Goal: Task Accomplishment & Management: Manage account settings

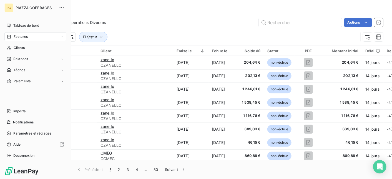
click at [19, 36] on span "Factures" at bounding box center [21, 36] width 14 height 5
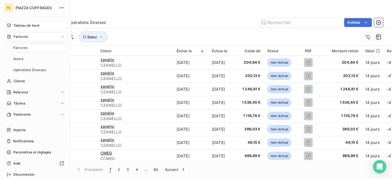
click at [27, 26] on span "Tableau de bord" at bounding box center [26, 25] width 26 height 5
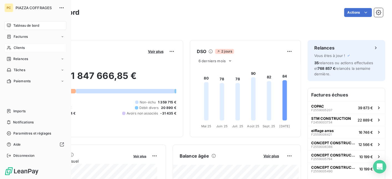
click at [17, 49] on span "Clients" at bounding box center [19, 47] width 11 height 5
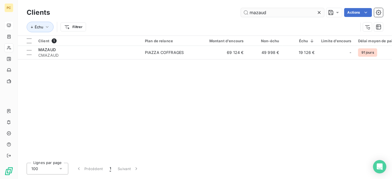
drag, startPoint x: 271, startPoint y: 13, endPoint x: 250, endPoint y: 13, distance: 21.1
click at [250, 13] on input "mazaud" at bounding box center [282, 12] width 83 height 9
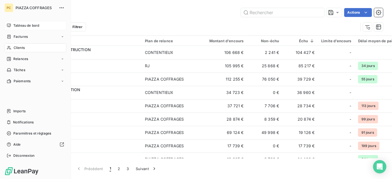
click at [24, 25] on span "Tableau de bord" at bounding box center [26, 25] width 26 height 5
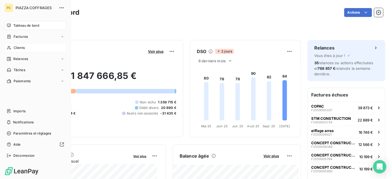
click at [18, 47] on span "Clients" at bounding box center [19, 47] width 11 height 5
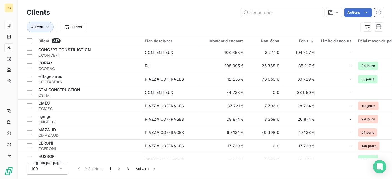
click at [209, 23] on html "PC Clients Actions Échu Filtrer Client 247 Plan de relance Montant d'encours No…" at bounding box center [196, 89] width 392 height 179
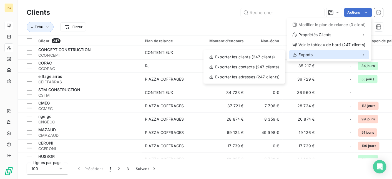
click at [307, 54] on span "Exports" at bounding box center [306, 55] width 14 height 6
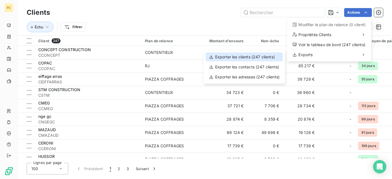
click at [241, 58] on div "Exporter les clients (247 clients)" at bounding box center [244, 56] width 77 height 9
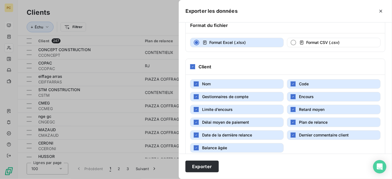
scroll to position [41, 0]
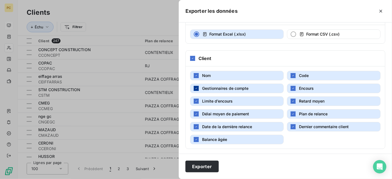
click at [197, 88] on icon "button" at bounding box center [196, 88] width 3 height 3
click at [195, 100] on icon "button" at bounding box center [196, 100] width 3 height 3
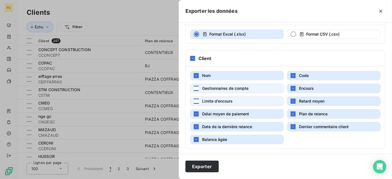
drag, startPoint x: 196, startPoint y: 113, endPoint x: 198, endPoint y: 119, distance: 6.9
click at [196, 113] on icon "button" at bounding box center [196, 113] width 3 height 3
click at [198, 126] on div "button" at bounding box center [196, 126] width 5 height 5
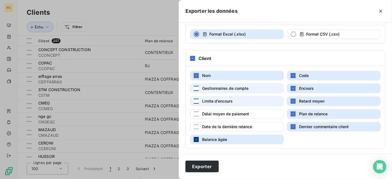
click at [198, 139] on div "button" at bounding box center [196, 139] width 5 height 5
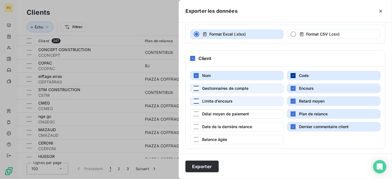
click at [293, 75] on icon "button" at bounding box center [292, 75] width 3 height 3
click at [291, 114] on icon "button" at bounding box center [292, 113] width 3 height 3
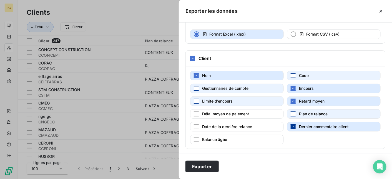
click at [291, 126] on icon "button" at bounding box center [292, 126] width 3 height 3
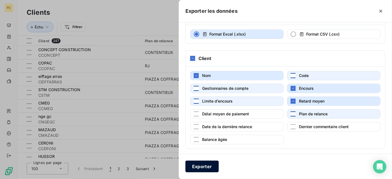
click at [194, 168] on button "Exporter" at bounding box center [201, 166] width 33 height 12
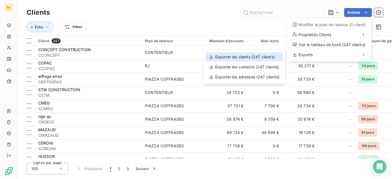
click at [259, 57] on div "Exporter les clients (247 clients)" at bounding box center [244, 56] width 77 height 9
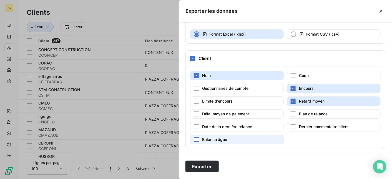
click at [198, 138] on div "button" at bounding box center [196, 139] width 5 height 5
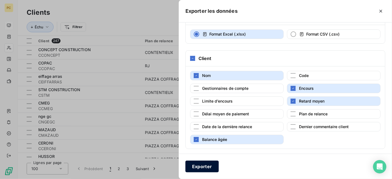
click at [203, 168] on button "Exporter" at bounding box center [201, 166] width 33 height 12
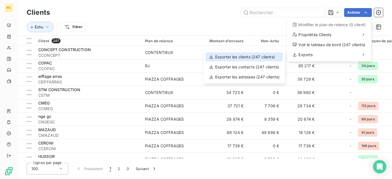
click at [264, 57] on div "Exporter les clients (247 clients)" at bounding box center [244, 56] width 77 height 9
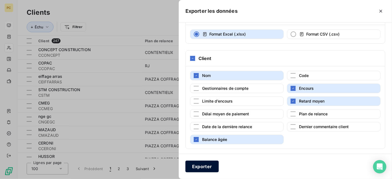
click at [209, 167] on button "Exporter" at bounding box center [201, 166] width 33 height 12
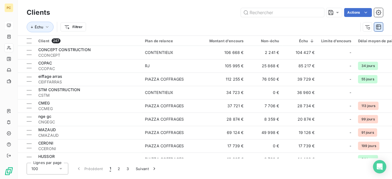
click at [378, 27] on icon "button" at bounding box center [379, 27] width 6 height 6
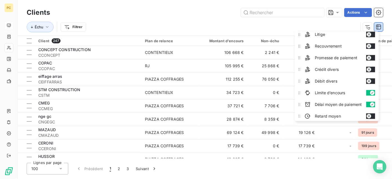
scroll to position [0, 0]
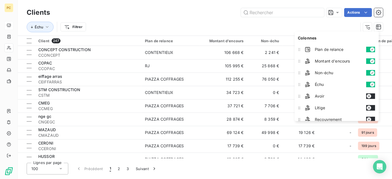
click at [371, 51] on icon "button" at bounding box center [372, 49] width 4 height 4
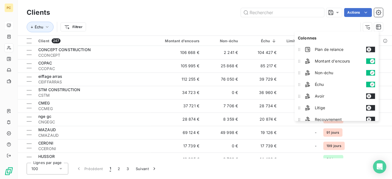
click at [146, 26] on div "Échu Filtrer" at bounding box center [193, 27] width 332 height 11
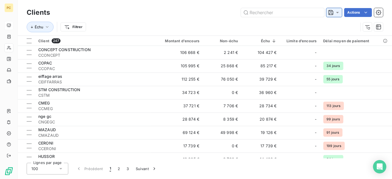
click at [338, 14] on icon at bounding box center [338, 13] width 6 height 6
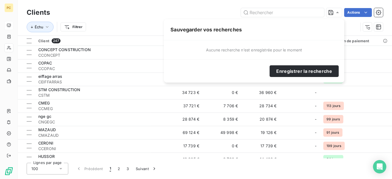
click at [210, 10] on div "Actions" at bounding box center [220, 12] width 326 height 9
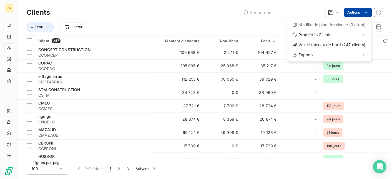
click at [368, 12] on html "PC Clients Actions Modifier le plan de relance (0 client) Propriétés Clients Vo…" at bounding box center [196, 89] width 392 height 179
click at [378, 13] on html "PC Clients Actions Modifier le plan de relance (0 client) Propriétés Clients Vo…" at bounding box center [196, 89] width 392 height 179
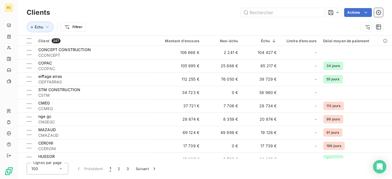
click at [378, 13] on icon "button" at bounding box center [379, 13] width 6 height 6
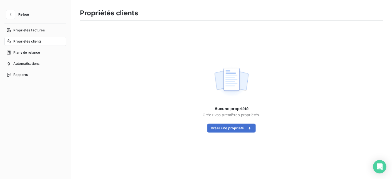
click at [378, 13] on div "Propriétés clients" at bounding box center [231, 15] width 303 height 12
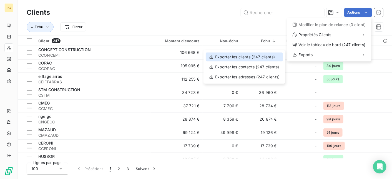
click at [249, 56] on div "Exporter les clients (247 clients)" at bounding box center [244, 56] width 77 height 9
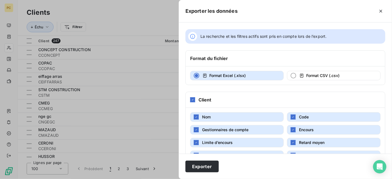
scroll to position [41, 0]
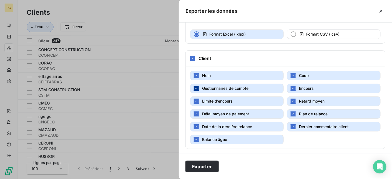
click at [197, 89] on icon "button" at bounding box center [196, 88] width 3 height 3
click at [198, 99] on div "button" at bounding box center [196, 101] width 5 height 5
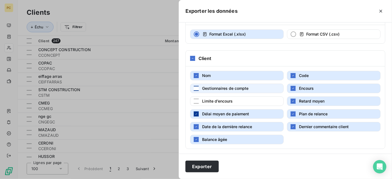
click at [197, 113] on icon "button" at bounding box center [196, 113] width 2 height 1
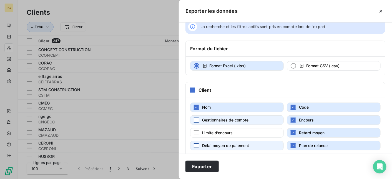
scroll to position [0, 0]
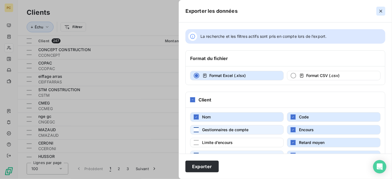
click at [381, 11] on icon "button" at bounding box center [381, 11] width 6 height 6
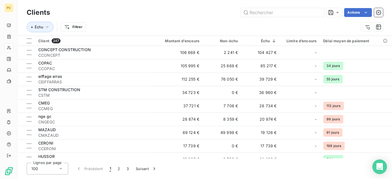
click at [381, 166] on icon "Open Intercom Messenger" at bounding box center [379, 166] width 6 height 7
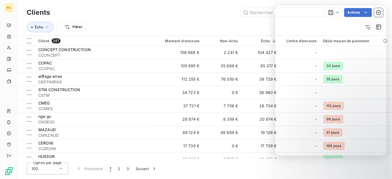
click at [161, 14] on div "Actions" at bounding box center [220, 12] width 326 height 9
click at [198, 26] on div "Échu Filtrer" at bounding box center [193, 27] width 332 height 11
click at [198, 11] on div "Actions" at bounding box center [220, 12] width 326 height 9
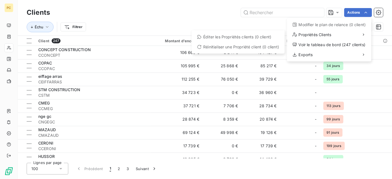
click at [45, 28] on html "PC Clients Actions Modifier le plan de relance (0 client) Propriétés Clients Éd…" at bounding box center [196, 89] width 392 height 179
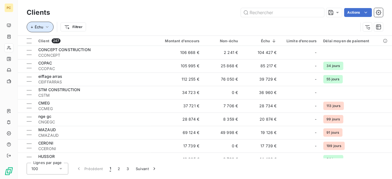
click at [47, 27] on icon "button" at bounding box center [47, 27] width 3 height 2
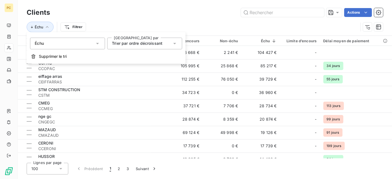
click at [102, 10] on div "Actions" at bounding box center [220, 12] width 326 height 9
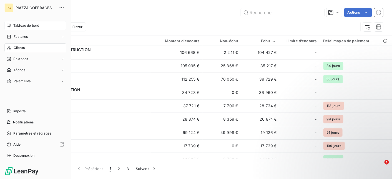
click at [18, 24] on span "Tableau de bord" at bounding box center [26, 25] width 26 height 5
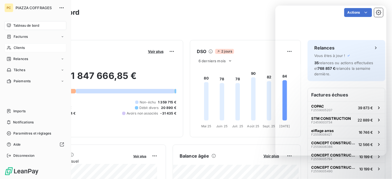
click at [21, 47] on span "Clients" at bounding box center [19, 47] width 11 height 5
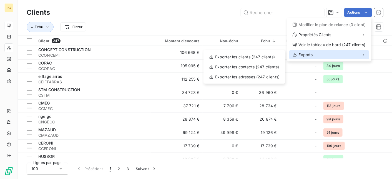
click at [326, 54] on div "Exports" at bounding box center [329, 54] width 80 height 9
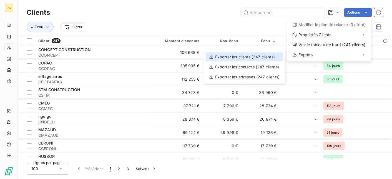
click at [275, 55] on div "Exporter les clients (247 clients)" at bounding box center [244, 56] width 77 height 9
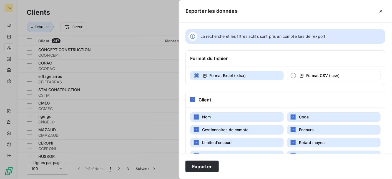
scroll to position [41, 0]
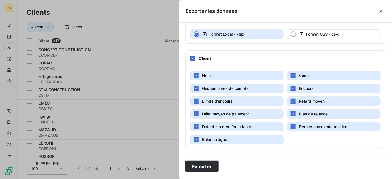
drag, startPoint x: 198, startPoint y: 87, endPoint x: 199, endPoint y: 94, distance: 7.5
click at [198, 87] on div "button" at bounding box center [196, 88] width 5 height 5
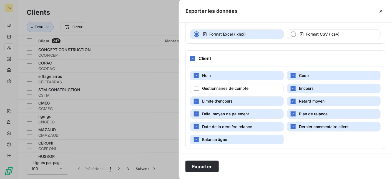
click at [199, 100] on button "Limite d’encours" at bounding box center [237, 100] width 94 height 9
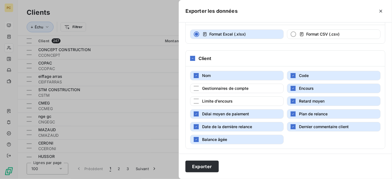
drag, startPoint x: 200, startPoint y: 114, endPoint x: 200, endPoint y: 119, distance: 5.6
click at [200, 114] on button "Délai moyen de paiement" at bounding box center [237, 113] width 94 height 9
drag, startPoint x: 198, startPoint y: 126, endPoint x: 261, endPoint y: 109, distance: 65.6
click at [198, 125] on div "button" at bounding box center [196, 126] width 5 height 5
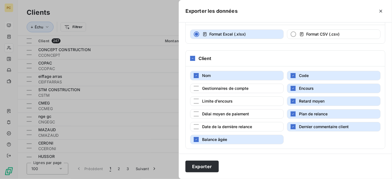
drag, startPoint x: 291, startPoint y: 75, endPoint x: 291, endPoint y: 83, distance: 8.0
click at [291, 78] on button "Code" at bounding box center [334, 75] width 94 height 9
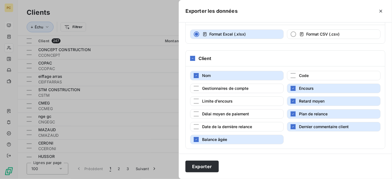
drag, startPoint x: 292, startPoint y: 87, endPoint x: 294, endPoint y: 97, distance: 10.8
click at [292, 87] on icon "button" at bounding box center [292, 88] width 3 height 3
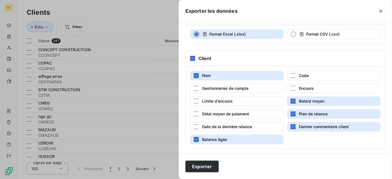
drag, startPoint x: 294, startPoint y: 98, endPoint x: 295, endPoint y: 113, distance: 14.7
click at [294, 99] on button "Retard moyen" at bounding box center [334, 100] width 94 height 9
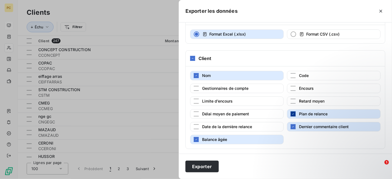
click at [292, 112] on icon "button" at bounding box center [292, 113] width 3 height 3
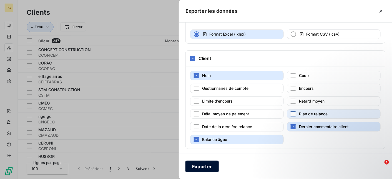
click at [207, 168] on button "Exporter" at bounding box center [201, 166] width 33 height 12
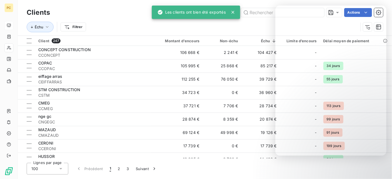
click at [219, 12] on div "Les clients ont bien été exportés" at bounding box center [191, 12] width 68 height 10
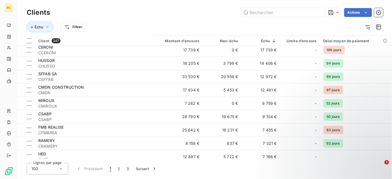
scroll to position [0, 0]
